Goal: Complete application form: Complete application form

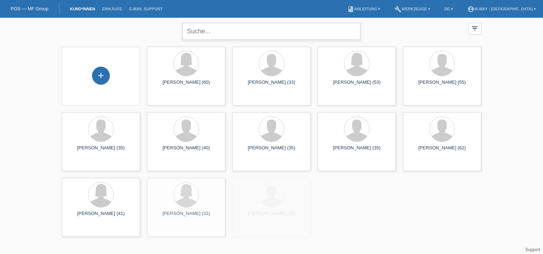
click at [195, 31] on input "text" at bounding box center [272, 31] width 178 height 17
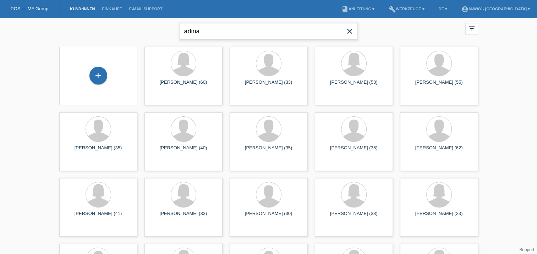
type input "adina"
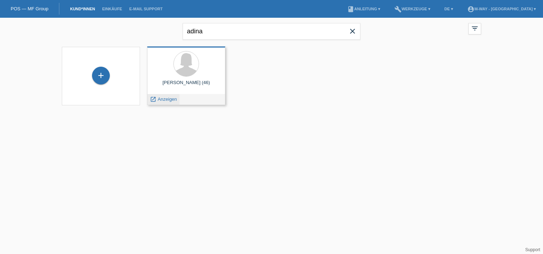
click at [165, 99] on span "Anzeigen" at bounding box center [167, 99] width 19 height 5
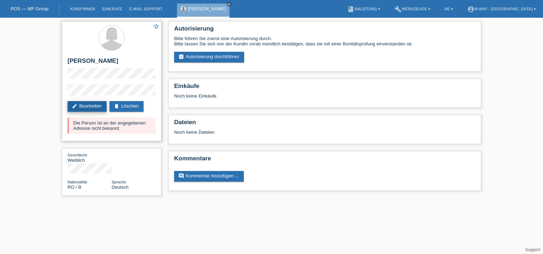
click at [93, 105] on link "edit Bearbeiten" at bounding box center [86, 106] width 39 height 11
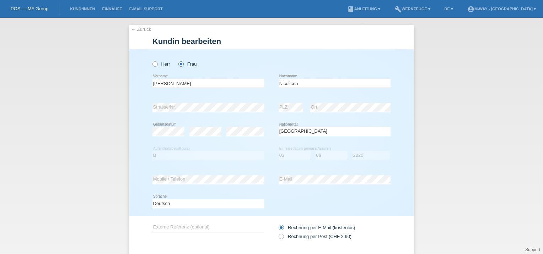
select select "RO"
select select "B"
select select "03"
select select "08"
select select "2020"
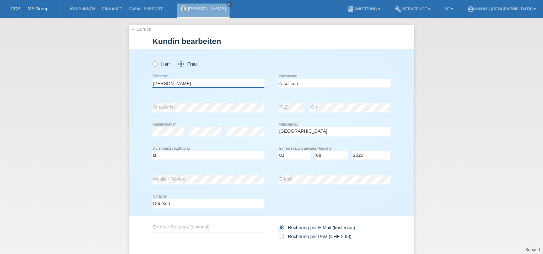
click at [189, 85] on input "[PERSON_NAME] [PERSON_NAME]" at bounding box center [208, 83] width 112 height 9
click at [376, 197] on div "Deutsch Français Italiano English error Sprache" at bounding box center [271, 204] width 238 height 24
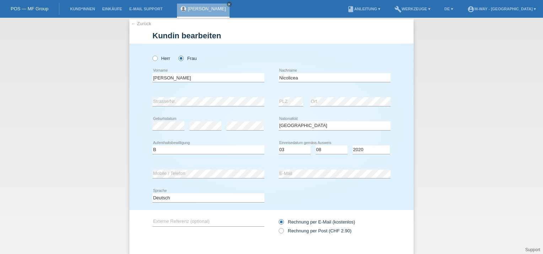
scroll to position [42, 0]
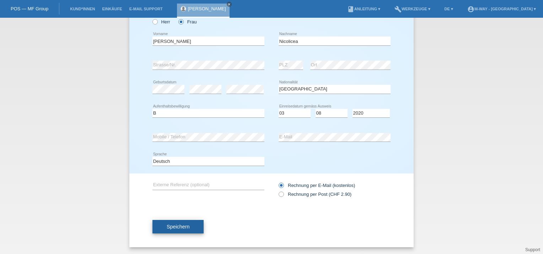
click at [172, 226] on span "Speichern" at bounding box center [178, 227] width 23 height 6
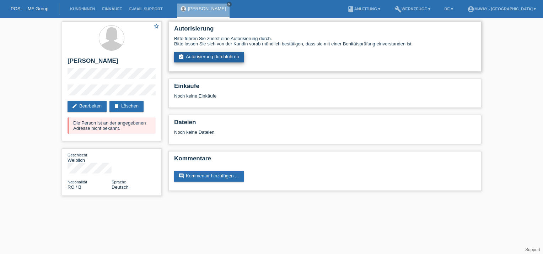
click at [199, 55] on link "assignment_turned_in Autorisierung durchführen" at bounding box center [209, 57] width 70 height 11
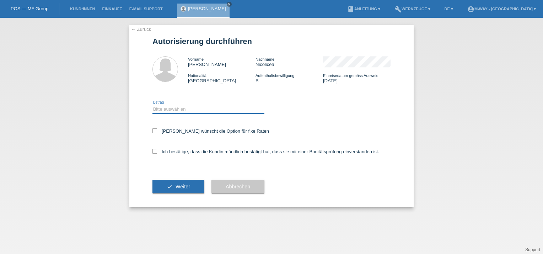
click at [165, 110] on select "Bitte auswählen CHF 1.00 - CHF 499.00 CHF 500.00 - CHF 1'999.00 CHF 2'000.00 - …" at bounding box center [208, 109] width 112 height 9
select select "3"
click at [152, 105] on select "Bitte auswählen CHF 1.00 - CHF 499.00 CHF 500.00 - CHF 1'999.00 CHF 2'000.00 - …" at bounding box center [208, 109] width 112 height 9
click at [154, 131] on icon at bounding box center [154, 131] width 5 height 5
click at [154, 131] on input "[PERSON_NAME] wünscht die Option für fixe Raten" at bounding box center [154, 131] width 5 height 5
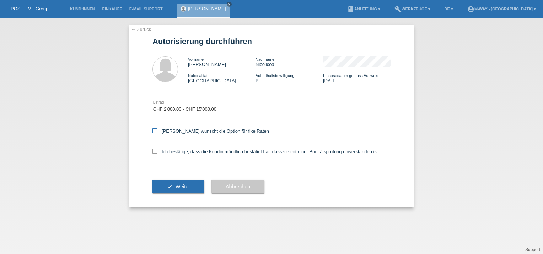
checkbox input "true"
click at [154, 151] on icon at bounding box center [154, 151] width 5 height 5
click at [154, 151] on input "Ich bestätige, dass die Kundin mündlich bestätigt hat, dass sie mit einer Bonit…" at bounding box center [154, 151] width 5 height 5
checkbox input "true"
click at [181, 186] on span "Weiter" at bounding box center [182, 187] width 15 height 6
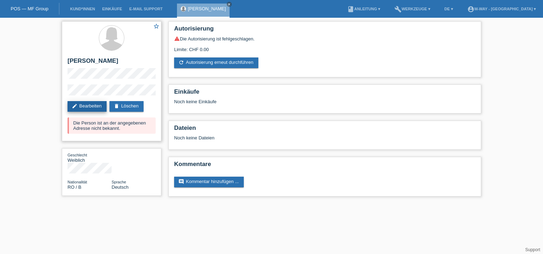
click at [92, 104] on link "edit Bearbeiten" at bounding box center [86, 106] width 39 height 11
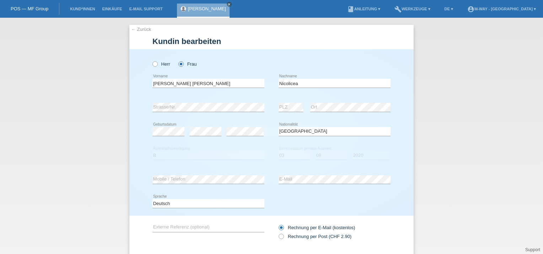
select select "RO"
select select "B"
select select "03"
select select "08"
select select "2020"
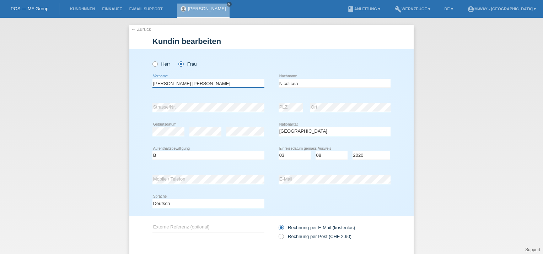
click at [184, 83] on input "[PERSON_NAME] [PERSON_NAME]" at bounding box center [208, 83] width 112 height 9
type input "Ecaterina"
click at [351, 203] on div "Deutsch Français Italiano English error Sprache" at bounding box center [271, 204] width 238 height 24
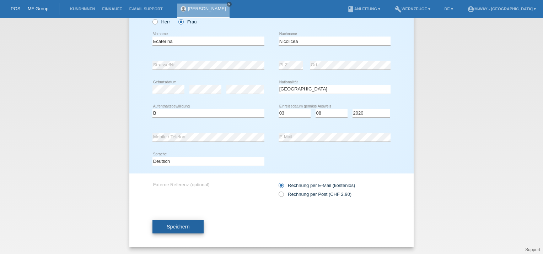
click at [176, 227] on span "Speichern" at bounding box center [178, 227] width 23 height 6
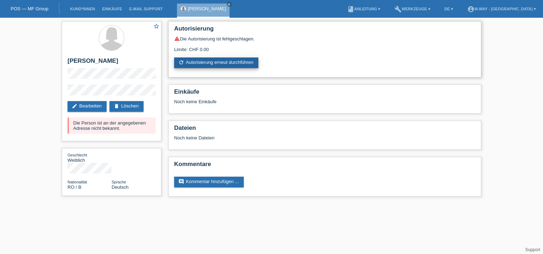
click at [213, 62] on link "refresh Autorisierung erneut durchführen" at bounding box center [216, 63] width 84 height 11
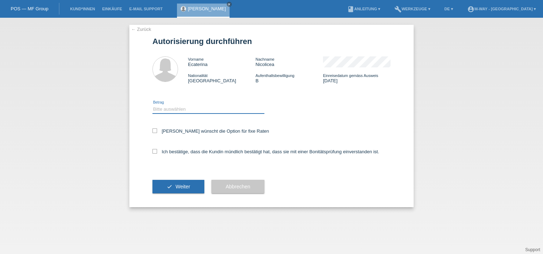
click at [175, 108] on select "Bitte auswählen CHF 1.00 - CHF 499.00 CHF 500.00 - CHF 1'999.00 CHF 2'000.00 - …" at bounding box center [208, 109] width 112 height 9
select select "3"
click at [152, 105] on select "Bitte auswählen CHF 1.00 - CHF 499.00 CHF 500.00 - CHF 1'999.00 CHF 2'000.00 - …" at bounding box center [208, 109] width 112 height 9
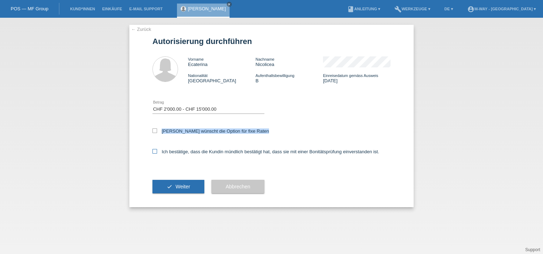
drag, startPoint x: 155, startPoint y: 130, endPoint x: 155, endPoint y: 152, distance: 21.3
click at [155, 152] on form "Autorisierung durchführen Vorname Ecaterina Nachname [GEOGRAPHIC_DATA] National…" at bounding box center [271, 122] width 238 height 170
click at [155, 152] on icon at bounding box center [154, 151] width 5 height 5
click at [155, 152] on input "Ich bestätige, dass die Kundin mündlich bestätigt hat, dass sie mit einer Bonit…" at bounding box center [154, 151] width 5 height 5
checkbox input "true"
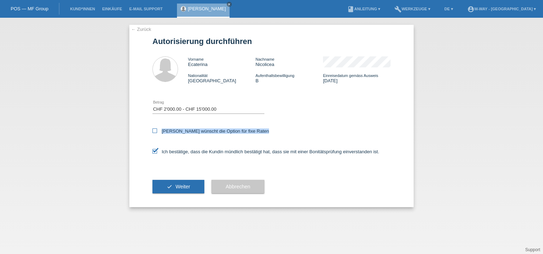
click at [154, 131] on icon at bounding box center [154, 131] width 5 height 5
click at [154, 131] on input "Kundin wünscht die Option für fixe Raten" at bounding box center [154, 131] width 5 height 5
checkbox input "true"
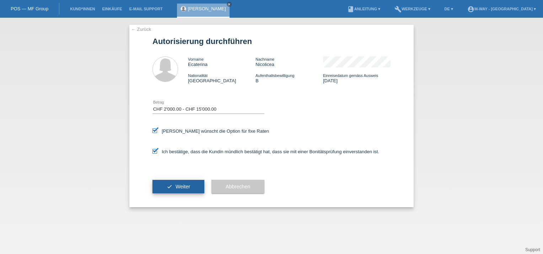
click at [184, 186] on span "Weiter" at bounding box center [182, 187] width 15 height 6
